Goal: Information Seeking & Learning: Learn about a topic

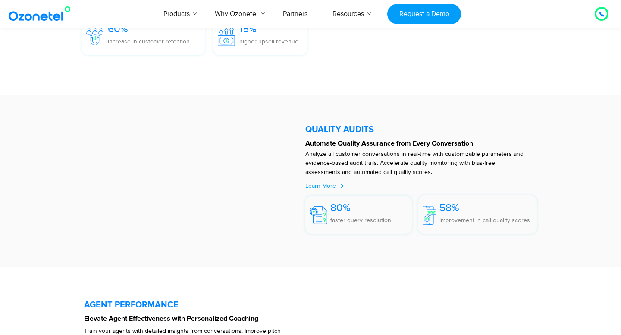
scroll to position [1420, 0]
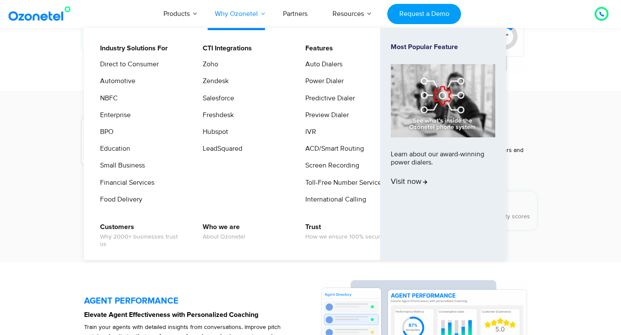
click at [263, 16] on link "Why Ozonetel" at bounding box center [236, 14] width 68 height 28
